Goal: Obtain resource: Download file/media

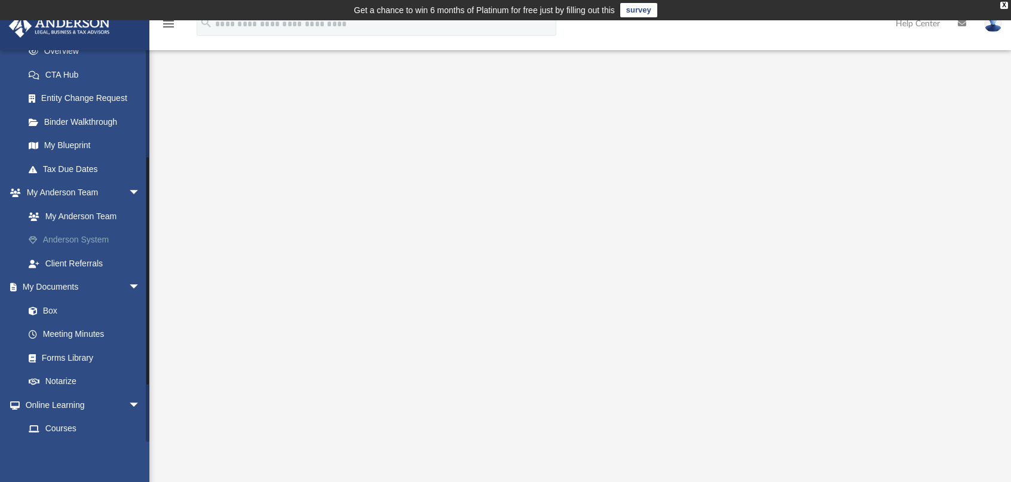
scroll to position [239, 0]
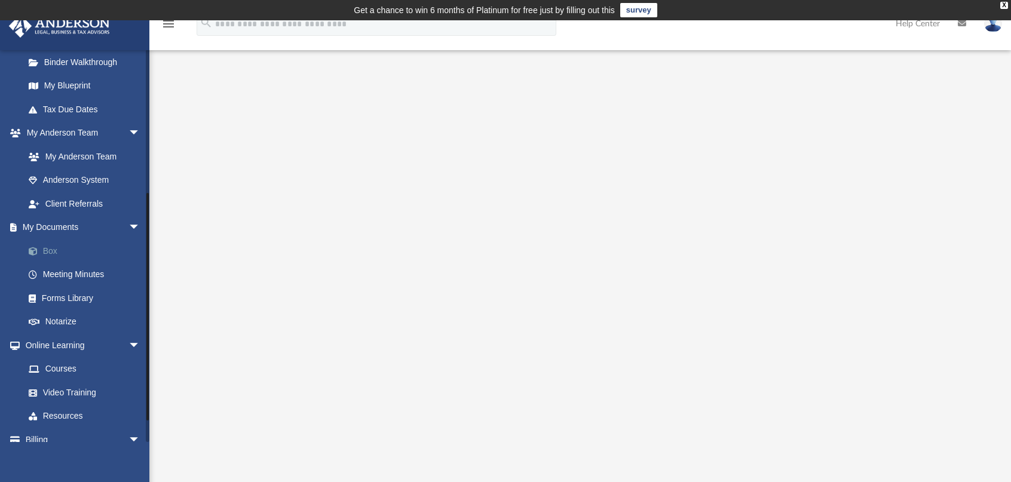
click at [54, 250] on link "Box" at bounding box center [88, 251] width 142 height 24
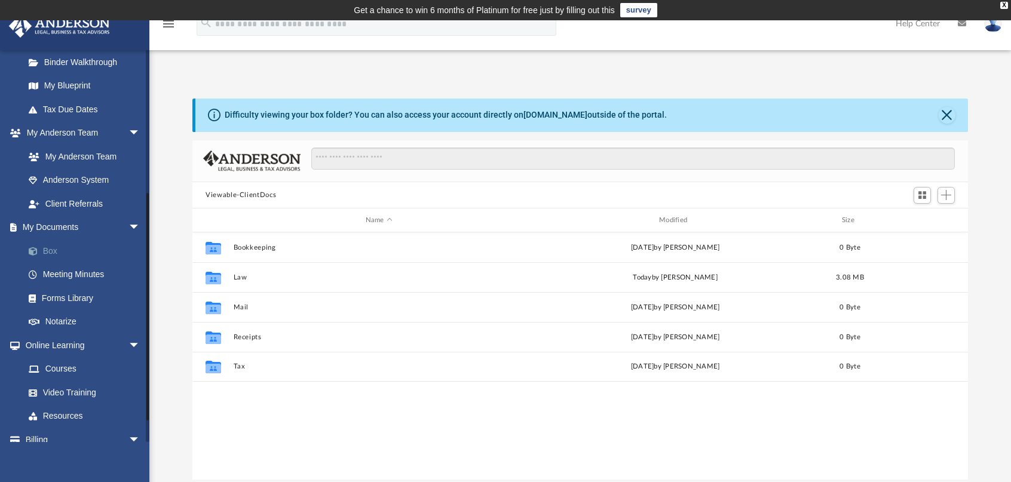
scroll to position [262, 766]
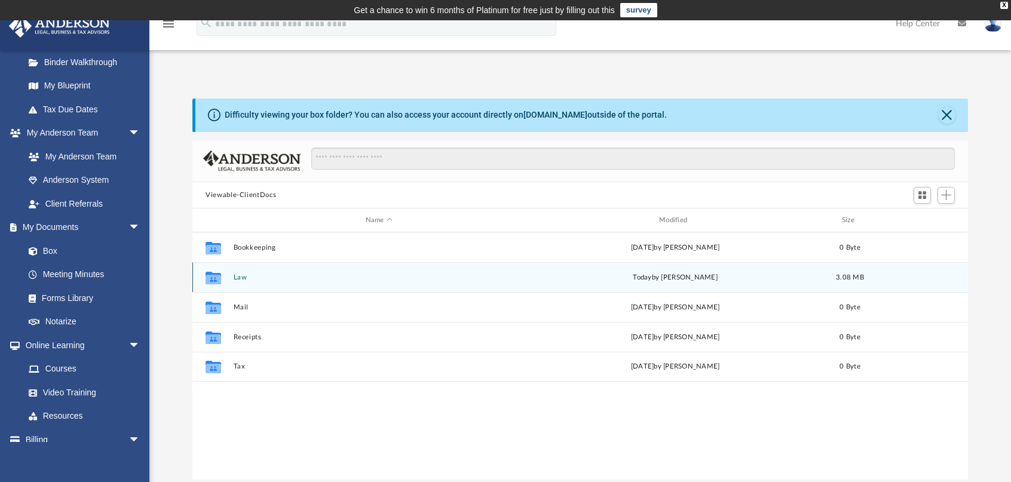
click at [242, 278] on button "Law" at bounding box center [379, 278] width 291 height 8
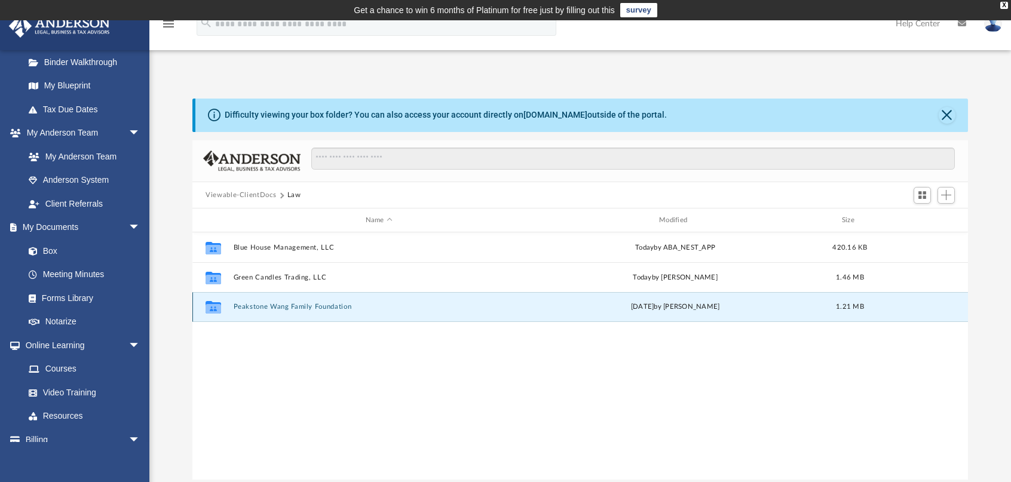
click at [320, 308] on button "Peakstone Wang Family Foundation" at bounding box center [379, 308] width 291 height 8
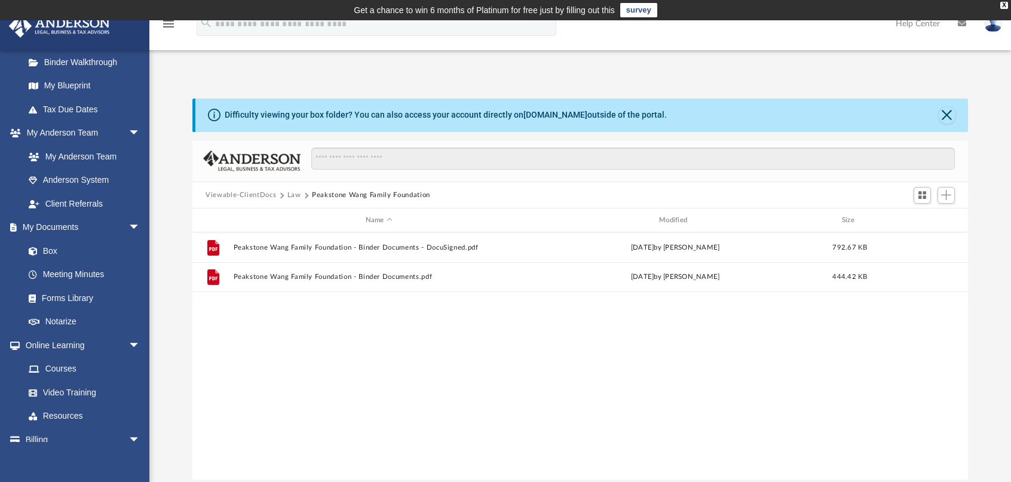
click at [290, 195] on button "Law" at bounding box center [294, 195] width 14 height 11
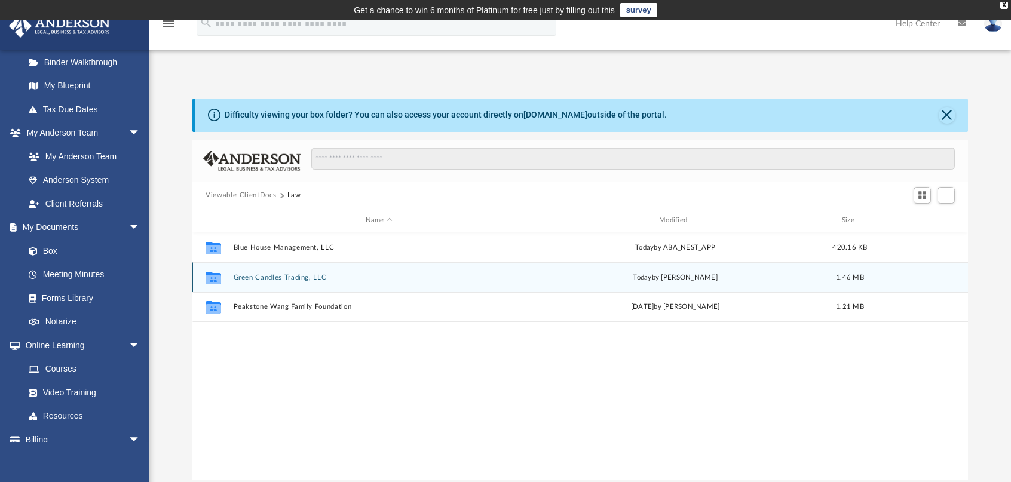
click at [301, 278] on button "Green Candles Trading, LLC" at bounding box center [379, 278] width 291 height 8
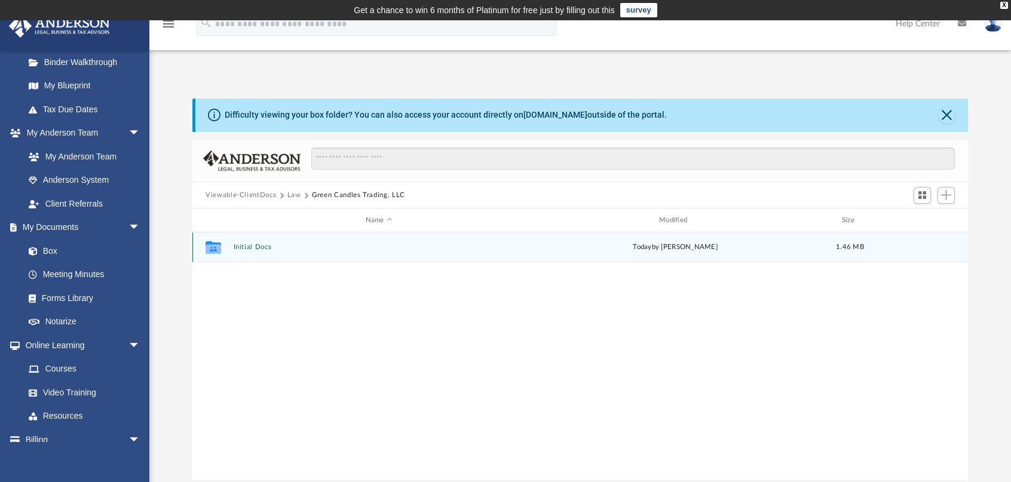
click at [259, 246] on button "Initial Docs" at bounding box center [379, 248] width 291 height 8
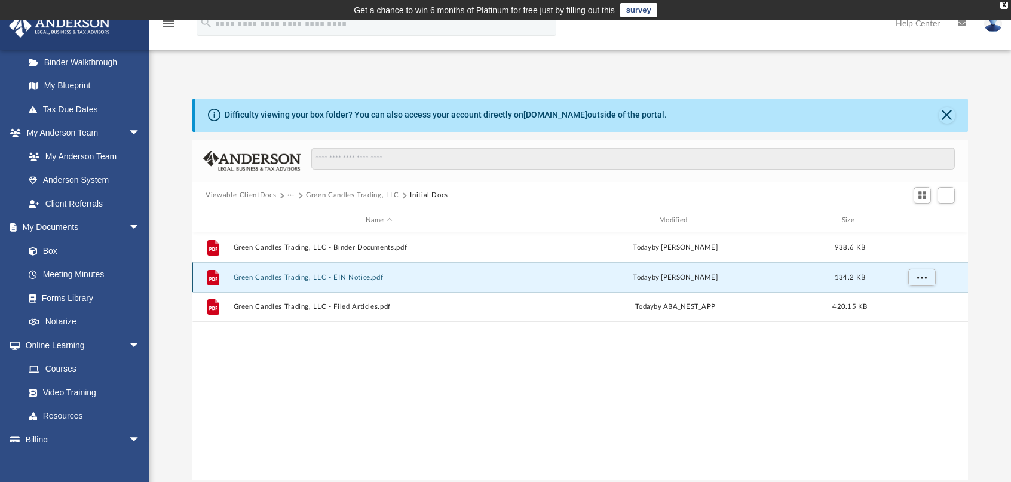
click at [356, 277] on button "Green Candles Trading, LLC - EIN Notice.pdf" at bounding box center [379, 278] width 291 height 8
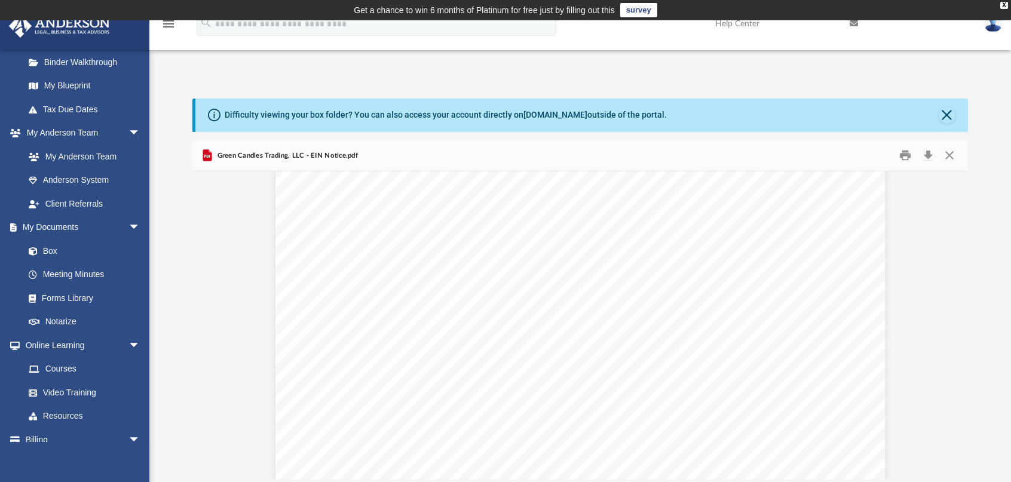
scroll to position [3724, 0]
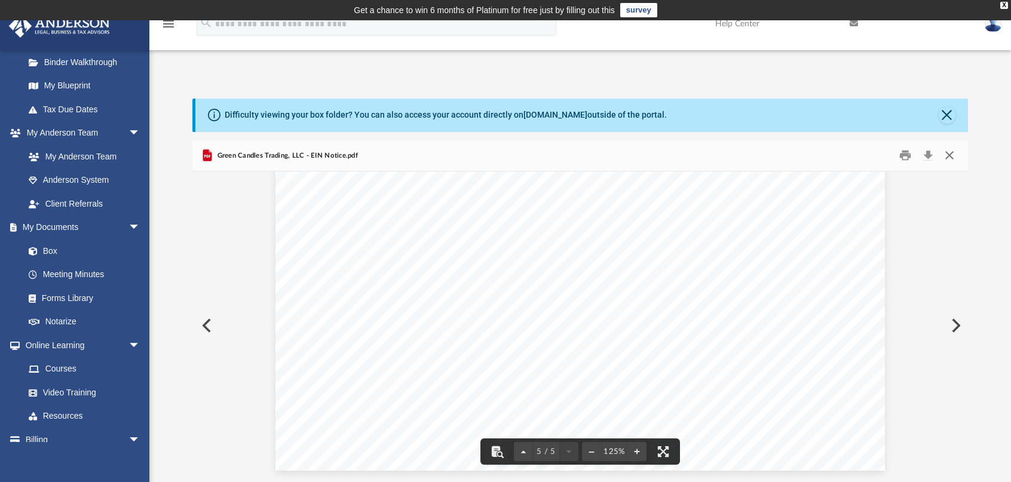
click at [958, 151] on button "Close" at bounding box center [950, 155] width 22 height 19
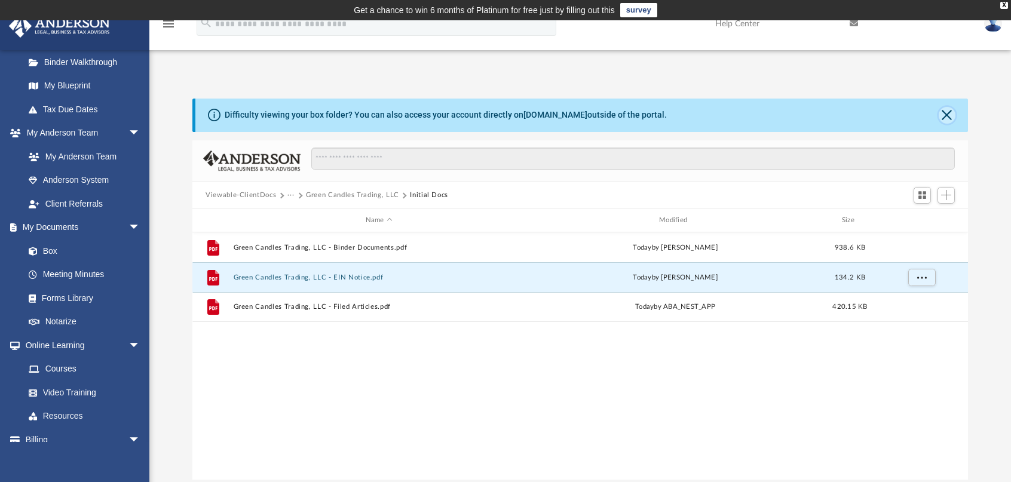
click at [951, 118] on button "Close" at bounding box center [947, 115] width 17 height 17
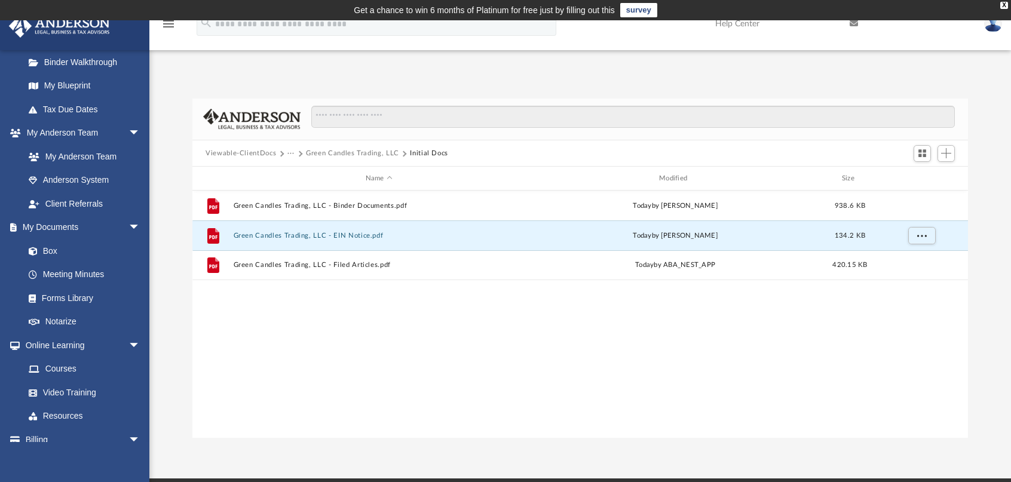
click at [333, 154] on button "Green Candles Trading, LLC" at bounding box center [352, 153] width 93 height 11
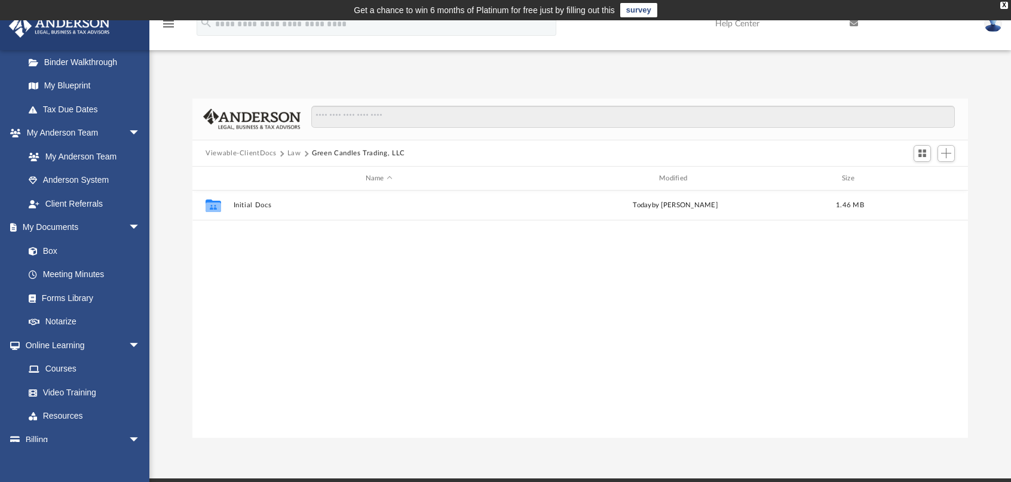
click at [289, 152] on button "Law" at bounding box center [294, 153] width 14 height 11
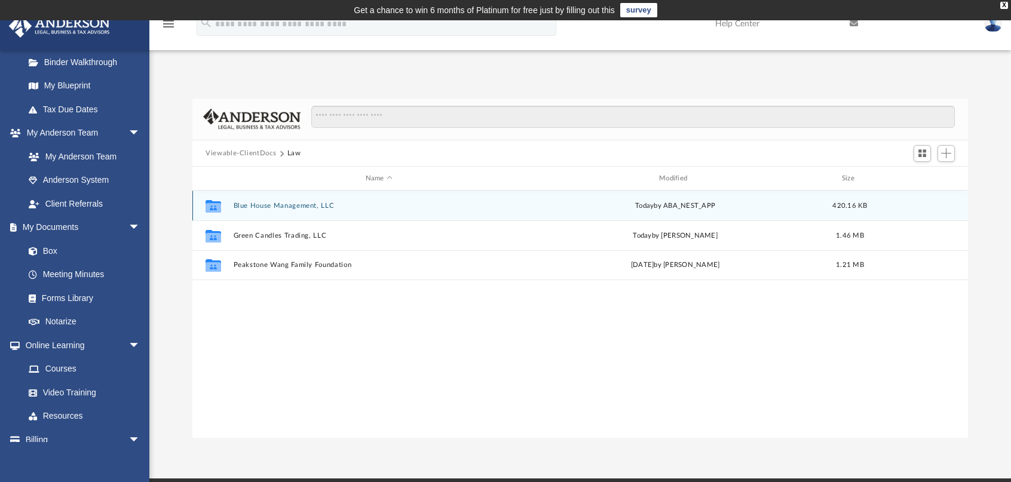
click at [295, 209] on button "Blue House Management, LLC" at bounding box center [379, 206] width 291 height 8
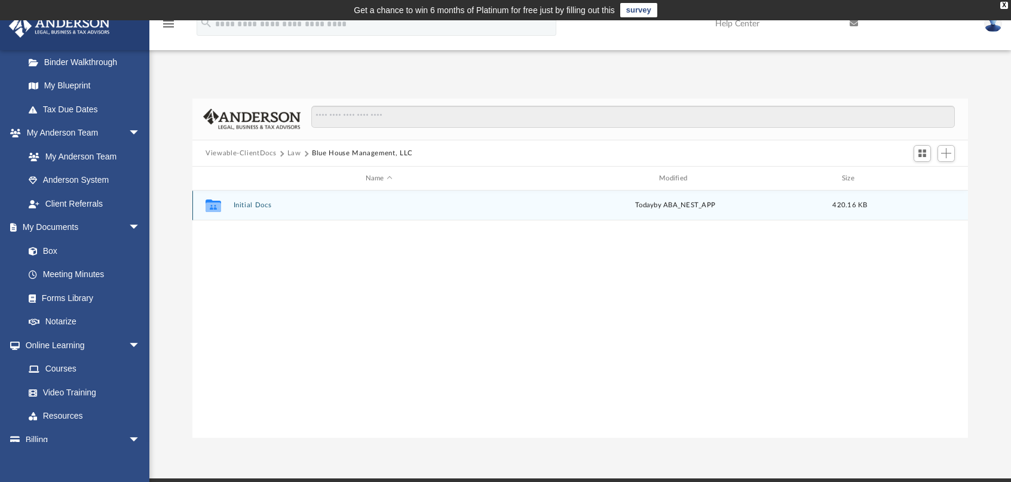
click at [256, 205] on button "Initial Docs" at bounding box center [379, 206] width 291 height 8
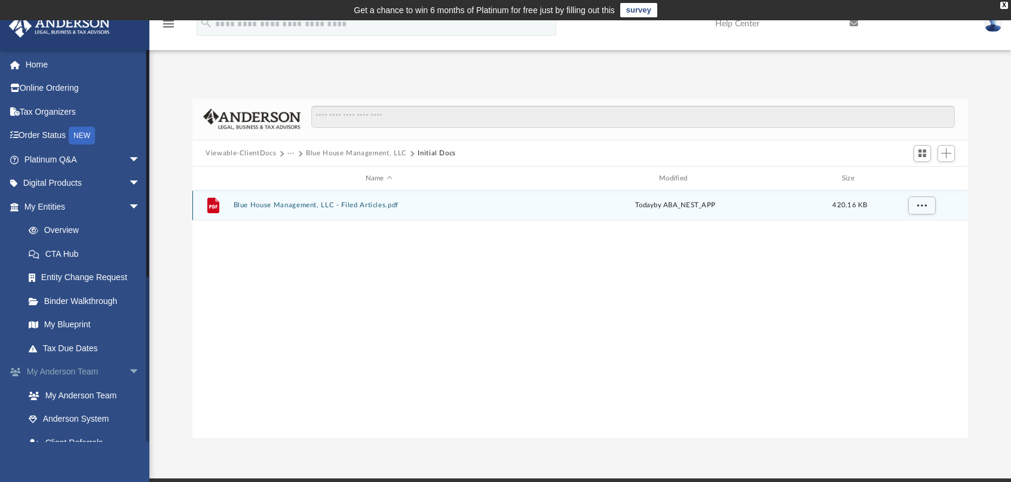
scroll to position [0, 0]
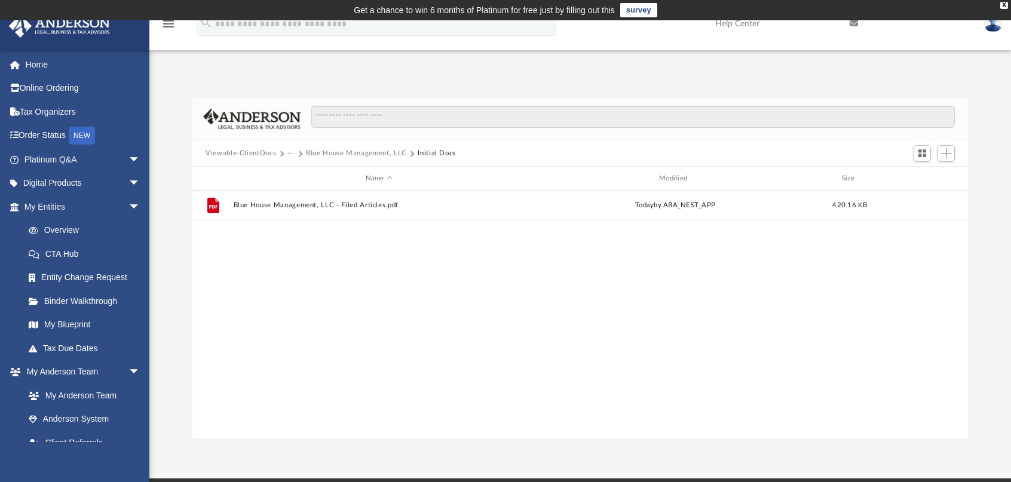
click at [302, 284] on div "File Blue House Management, LLC - Filed Articles.pdf [DATE] by ABA_NEST_APP 420…" at bounding box center [579, 315] width 775 height 248
